Goal: Information Seeking & Learning: Learn about a topic

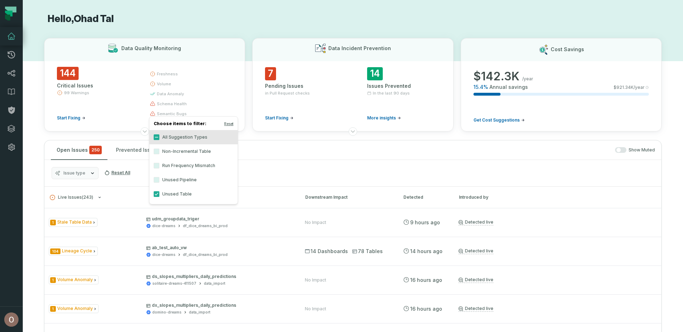
scroll to position [563, 0]
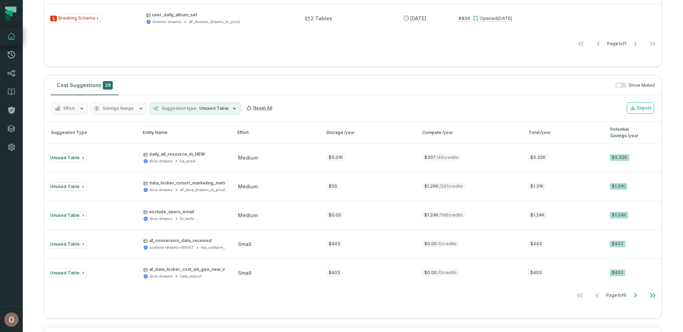
click at [331, 131] on div "Storage /year" at bounding box center [367, 133] width 83 height 6
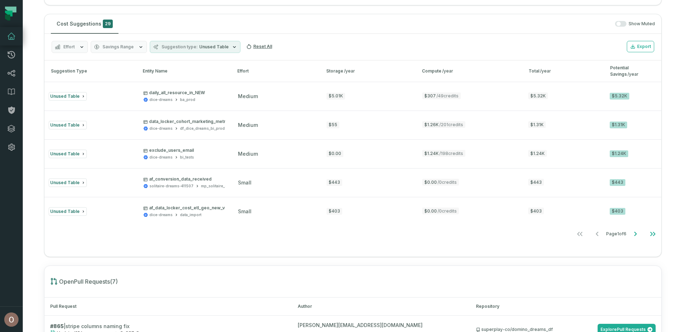
scroll to position [623, 0]
click at [175, 51] on button "Suggestion type Unused Table" at bounding box center [195, 48] width 91 height 12
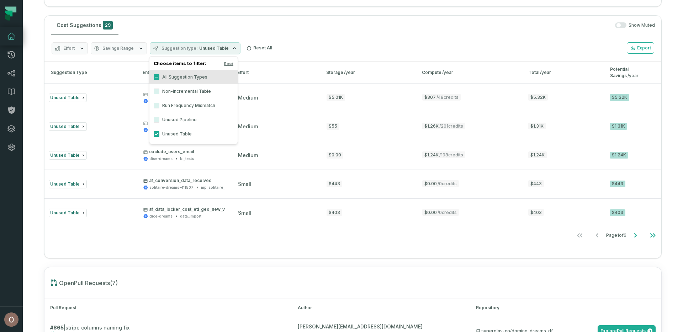
click at [184, 134] on label "Unused Table" at bounding box center [193, 134] width 88 height 14
click at [159, 134] on button "Unused Table" at bounding box center [157, 134] width 6 height 6
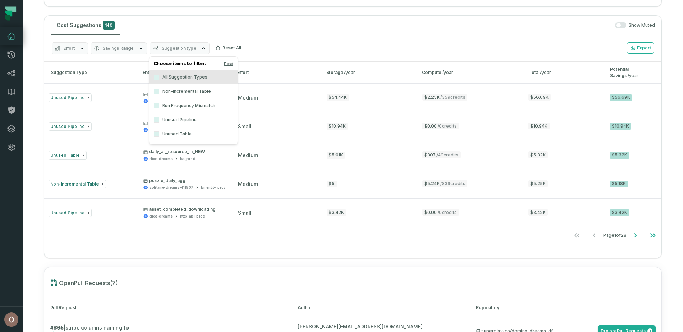
click at [185, 89] on label "Non-Incremental Table" at bounding box center [193, 91] width 88 height 14
click at [159, 89] on button "Non-Incremental Table" at bounding box center [157, 92] width 6 height 6
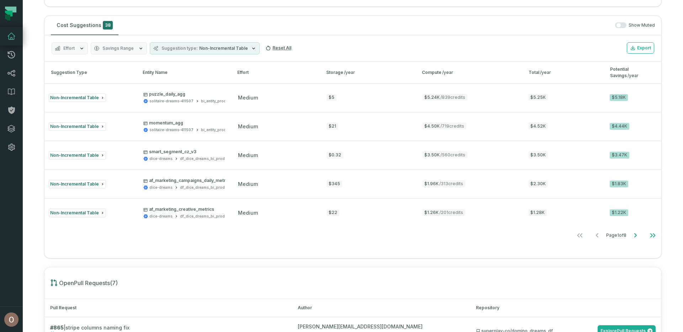
click at [323, 23] on div "Show Muted" at bounding box center [388, 25] width 534 height 6
click at [223, 53] on button "Suggestion type Non-Incremental Table" at bounding box center [205, 48] width 110 height 12
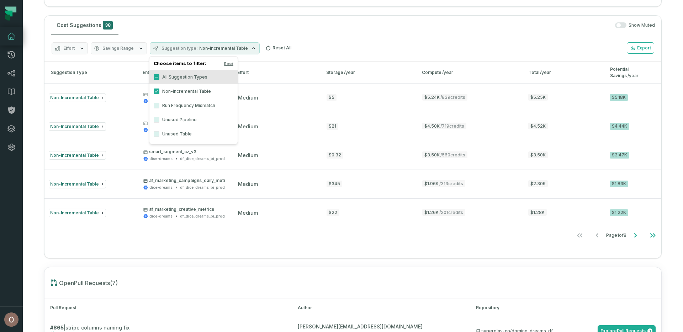
click at [357, 42] on div "Effort Savings Range Suggestion type Non-Incremental Table Reset All Export" at bounding box center [352, 48] width 617 height 27
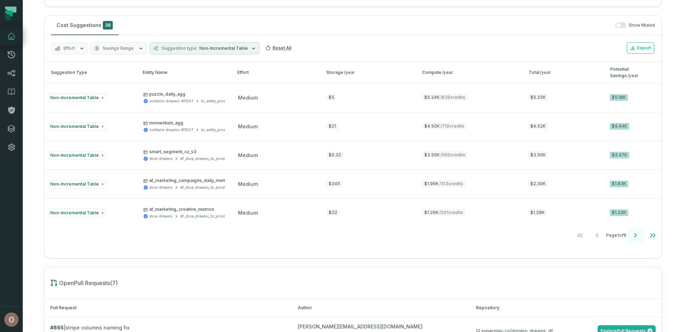
click at [631, 233] on icon "Go to next page" at bounding box center [635, 235] width 9 height 9
click at [89, 57] on div "Effort Savings Range Suggestion type Non-Incremental Table Reset All Export" at bounding box center [352, 48] width 617 height 27
click at [76, 53] on button "Effort" at bounding box center [70, 48] width 36 height 12
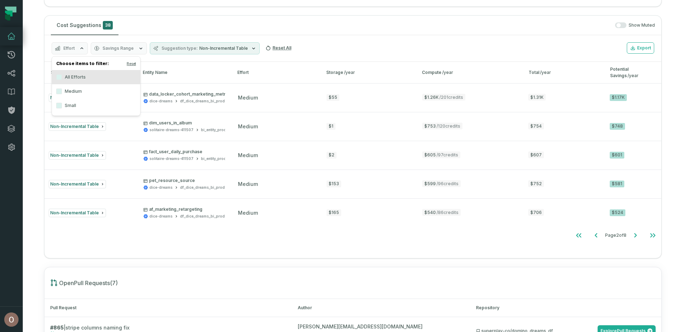
click at [215, 16] on div "Cost Suggestions 38 Show Muted" at bounding box center [352, 26] width 617 height 20
click at [635, 238] on button "Go to next page" at bounding box center [635, 236] width 17 height 14
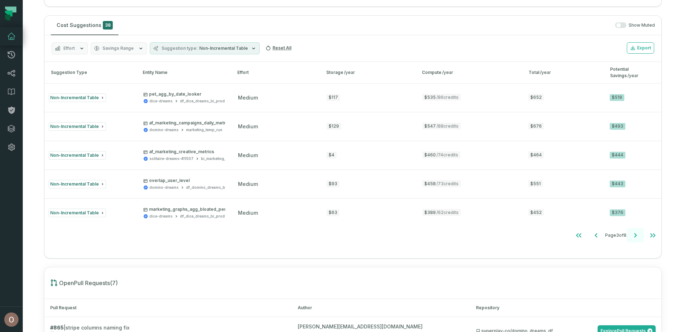
click at [635, 238] on button "Go to next page" at bounding box center [635, 236] width 17 height 14
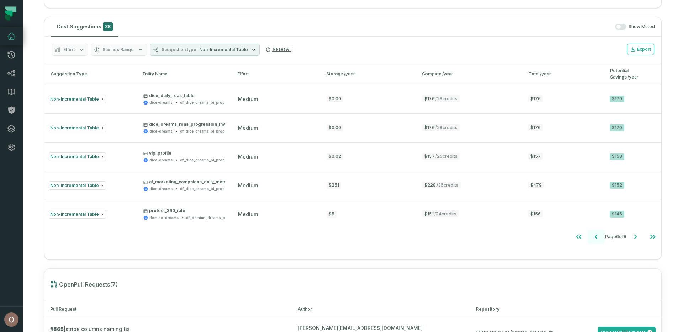
click at [593, 238] on button "Go to previous page" at bounding box center [596, 237] width 17 height 14
click at [593, 238] on icon "Go to previous page" at bounding box center [596, 237] width 9 height 9
click at [593, 238] on button "Go to previous page" at bounding box center [596, 237] width 17 height 14
click at [593, 238] on icon "Go to previous page" at bounding box center [596, 237] width 9 height 9
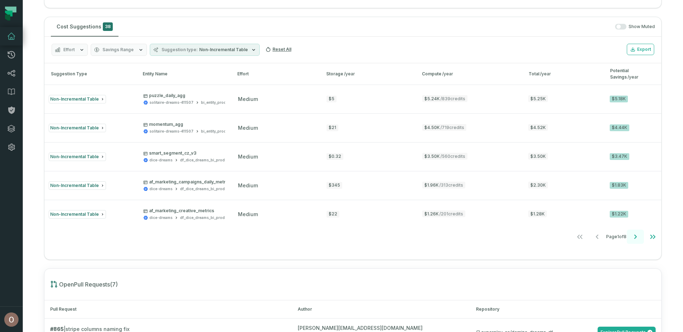
click at [631, 237] on icon "Go to next page" at bounding box center [635, 237] width 9 height 9
click at [209, 42] on div "Effort Savings Range Suggestion type Non-Incremental Table Reset All Export" at bounding box center [352, 50] width 617 height 27
click at [211, 52] on span "Non-Incremental Table" at bounding box center [223, 50] width 49 height 6
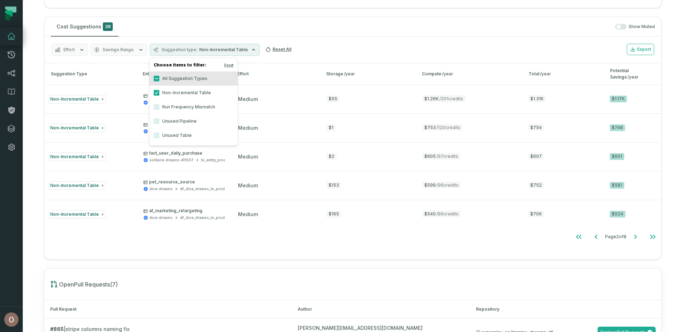
click at [198, 91] on label "Non-Incremental Table" at bounding box center [193, 93] width 88 height 14
click at [159, 91] on button "Non-Incremental Table" at bounding box center [157, 93] width 6 height 6
click at [187, 138] on label "Unused Table" at bounding box center [193, 135] width 88 height 14
click at [159, 138] on button "Unused Table" at bounding box center [157, 136] width 6 height 6
click at [318, 37] on div "Effort Savings Range Suggestion type Unused Table Reset All Export" at bounding box center [352, 50] width 617 height 27
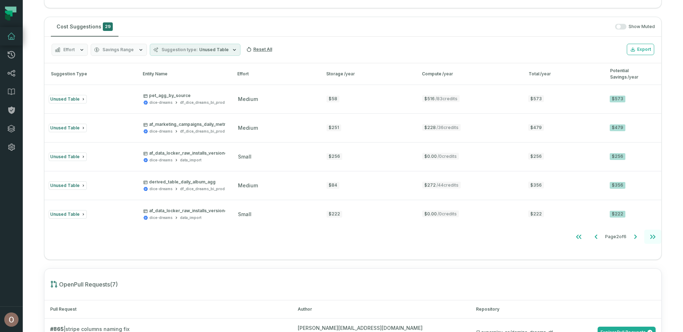
click at [652, 239] on icon "Go to last page" at bounding box center [653, 237] width 9 height 9
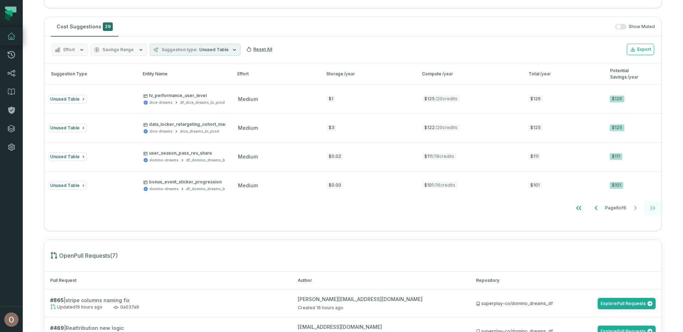
click at [595, 211] on button "Go to previous page" at bounding box center [596, 208] width 17 height 14
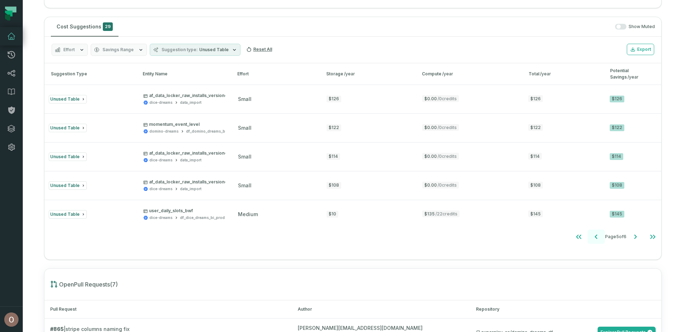
click at [592, 240] on icon "Go to previous page" at bounding box center [596, 237] width 9 height 9
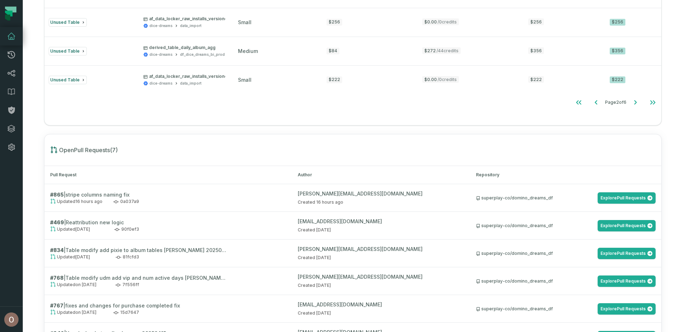
scroll to position [756, 0]
